Goal: Navigation & Orientation: Find specific page/section

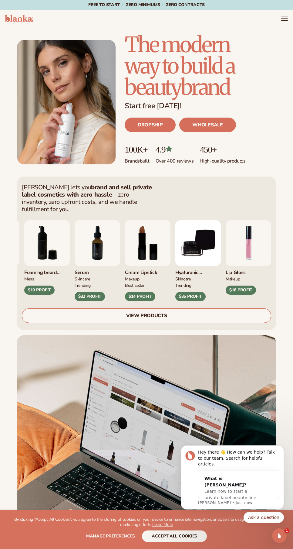
click at [147, 315] on link "VIEW PRODUCTS" at bounding box center [147, 315] width 250 height 15
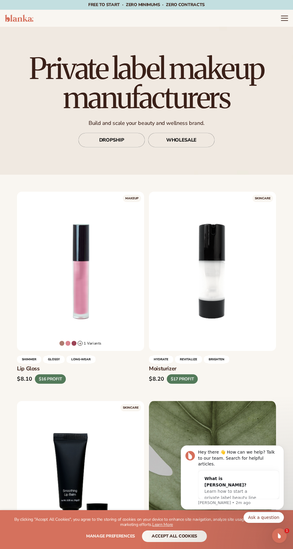
click at [285, 18] on icon "Menu" at bounding box center [285, 18] width 6 height 0
